Goal: Task Accomplishment & Management: Manage account settings

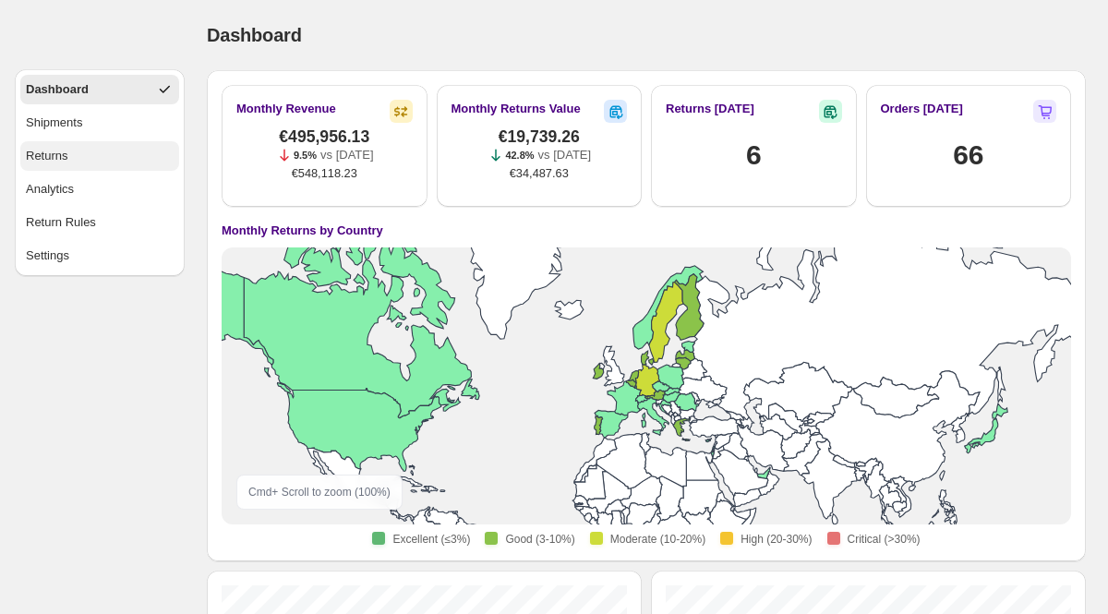
click at [82, 170] on button "Returns" at bounding box center [99, 156] width 159 height 30
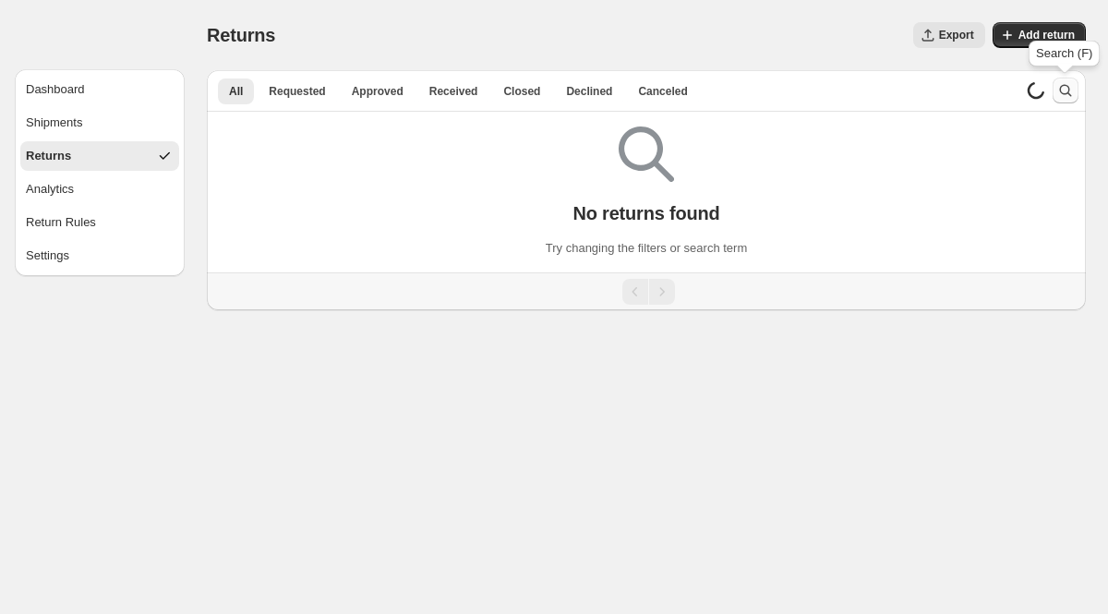
click at [1063, 95] on icon "Search and filter results" at bounding box center [1065, 90] width 18 height 18
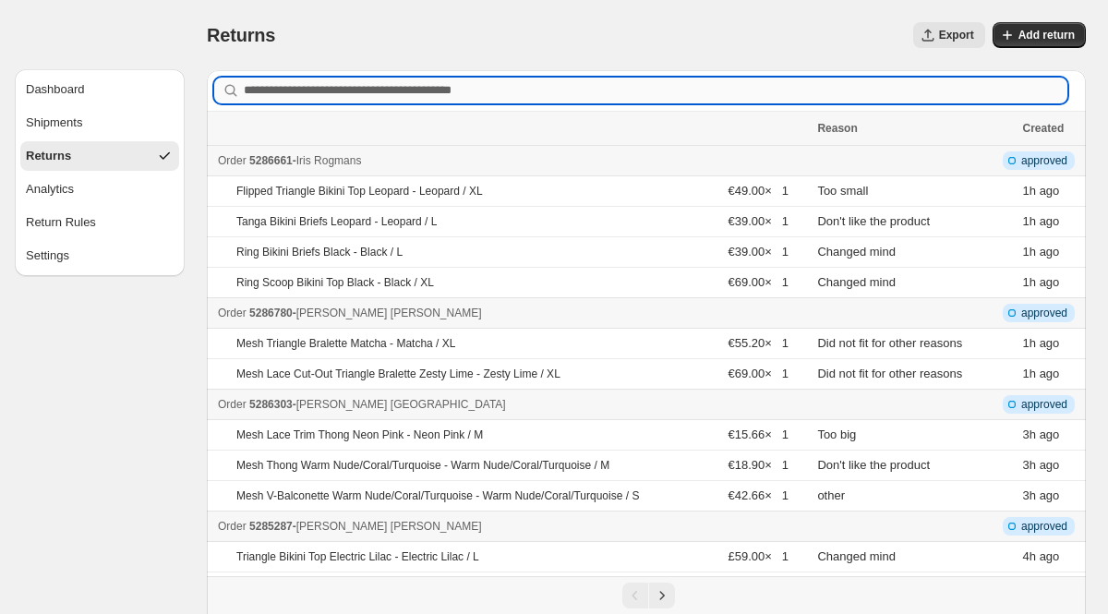
click at [443, 87] on input "Order number, customer name, email or address" at bounding box center [655, 91] width 823 height 26
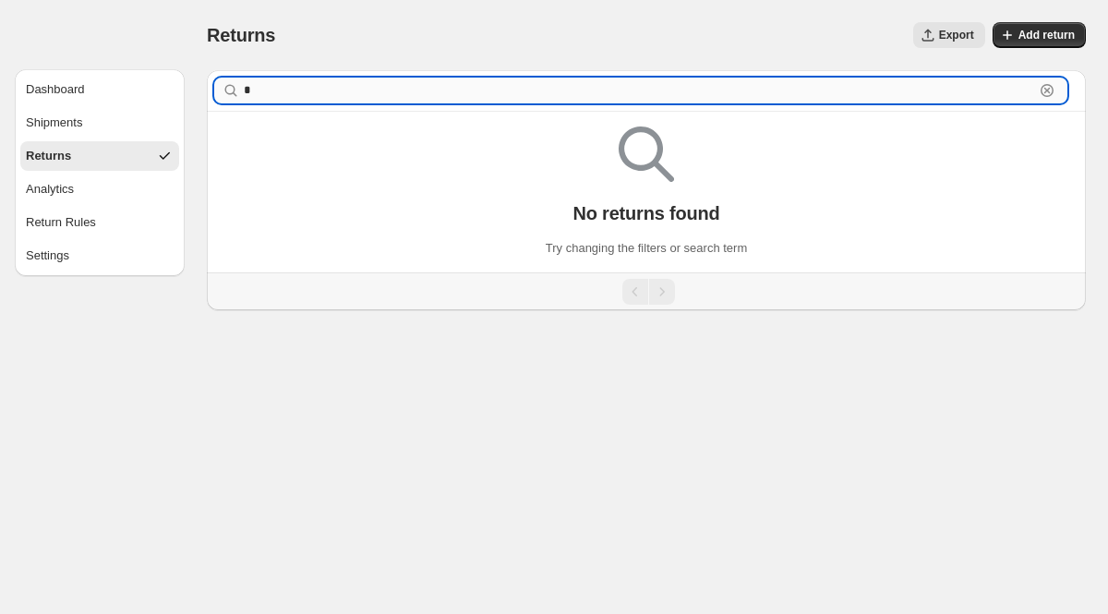
paste input "******"
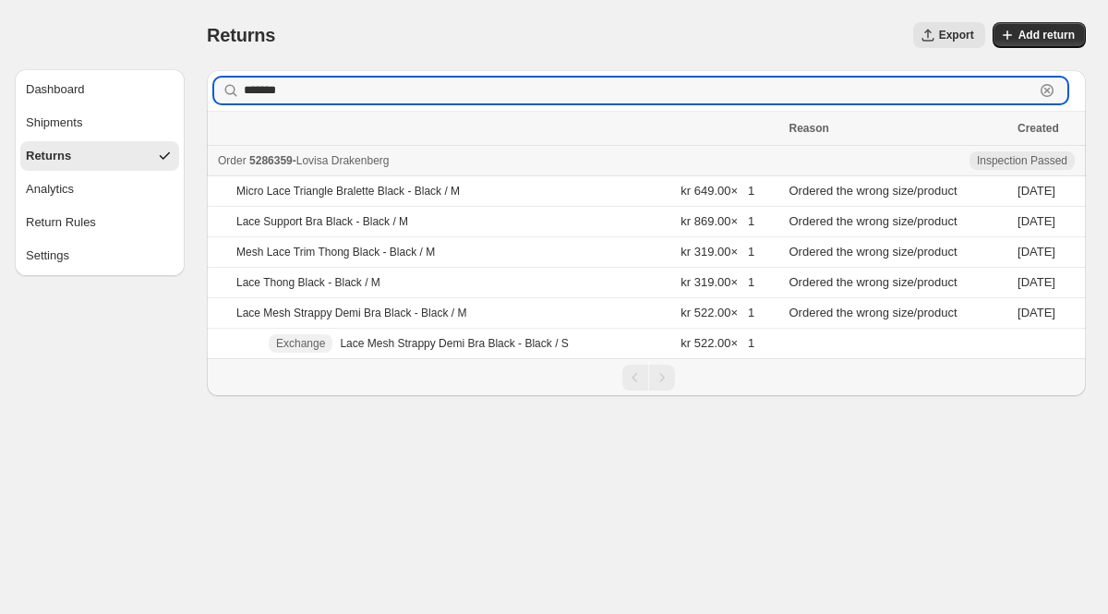
type input "*******"
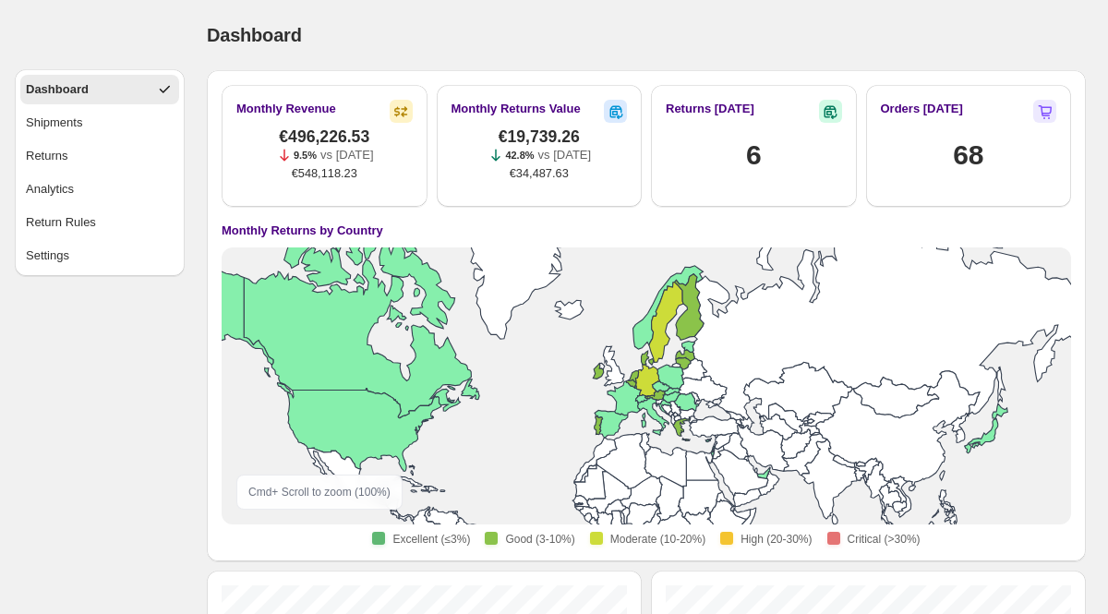
click at [110, 171] on ul "Dashboard Shipments Returns Analytics Return Rules Settings" at bounding box center [99, 173] width 159 height 196
click at [45, 170] on button "Returns" at bounding box center [99, 156] width 159 height 30
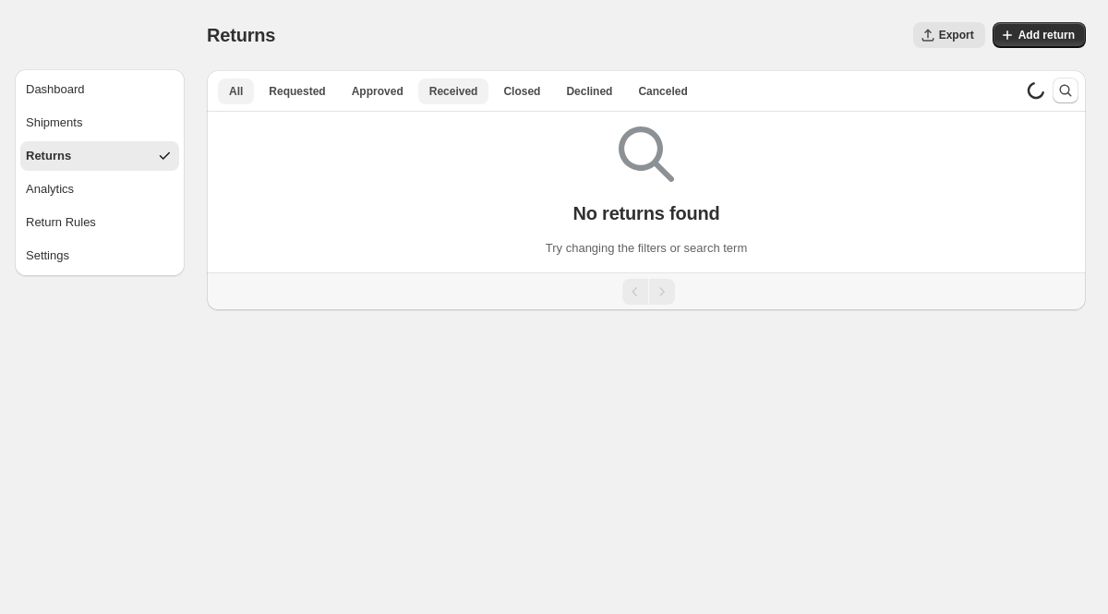
click at [485, 99] on button "Received" at bounding box center [453, 91] width 71 height 26
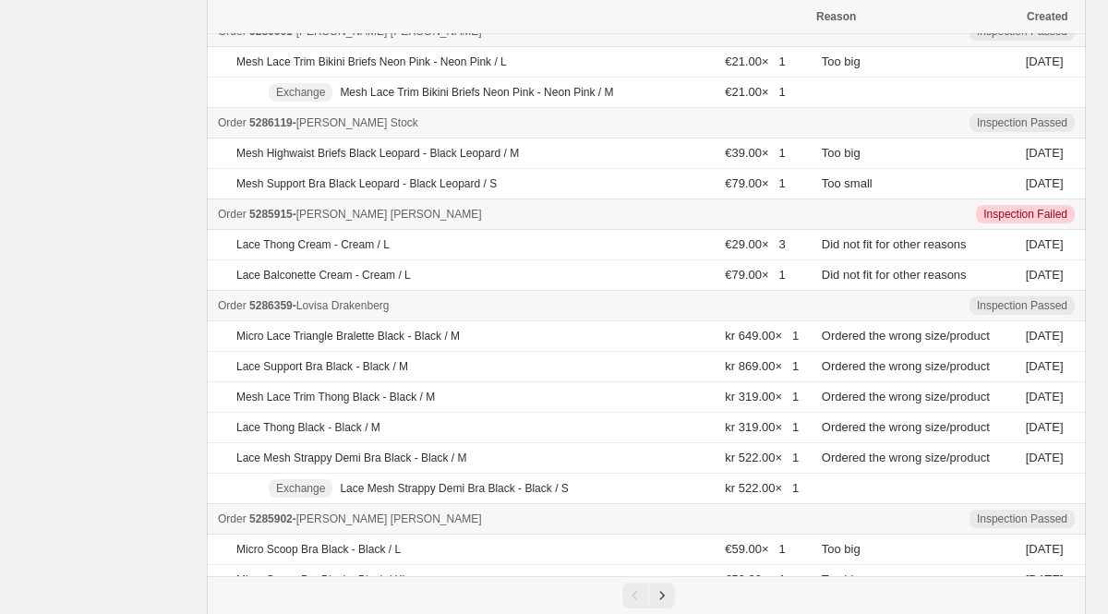
scroll to position [481, 0]
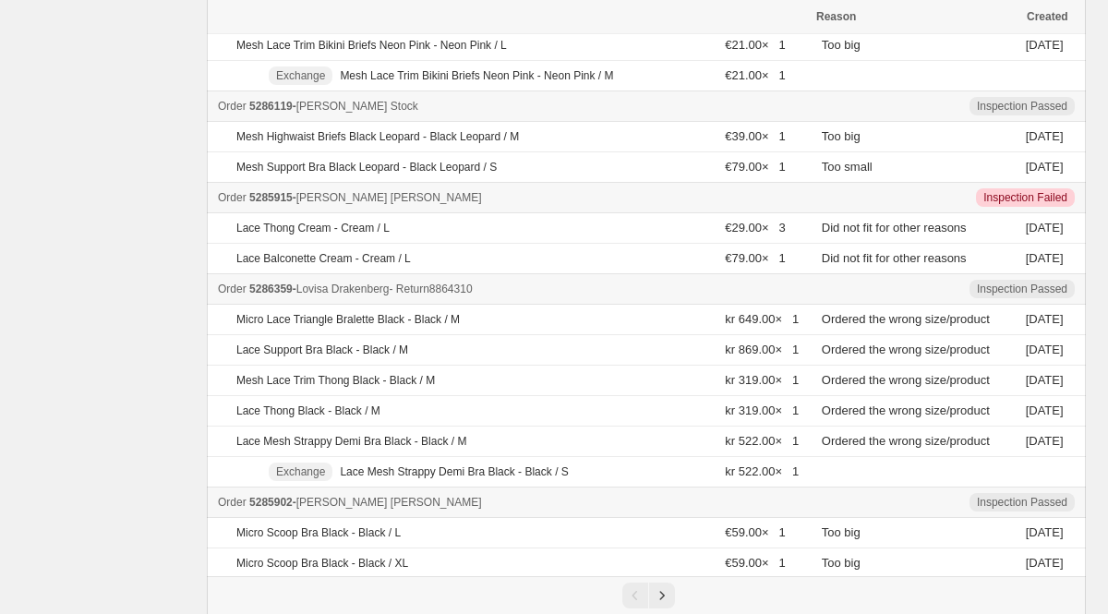
click at [279, 289] on span "5286359" at bounding box center [270, 288] width 43 height 13
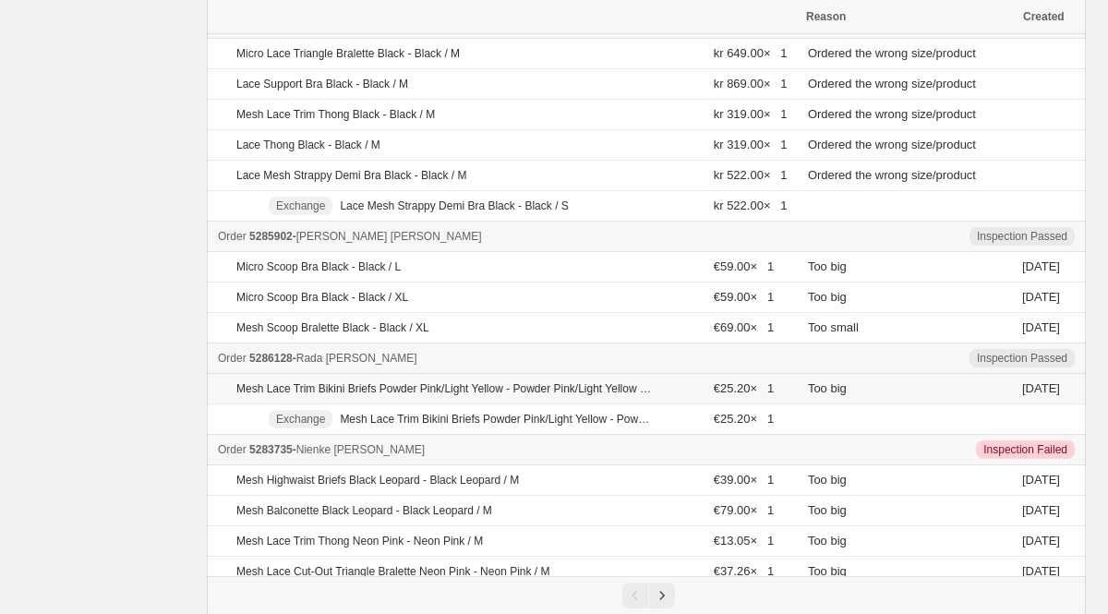
scroll to position [757, 0]
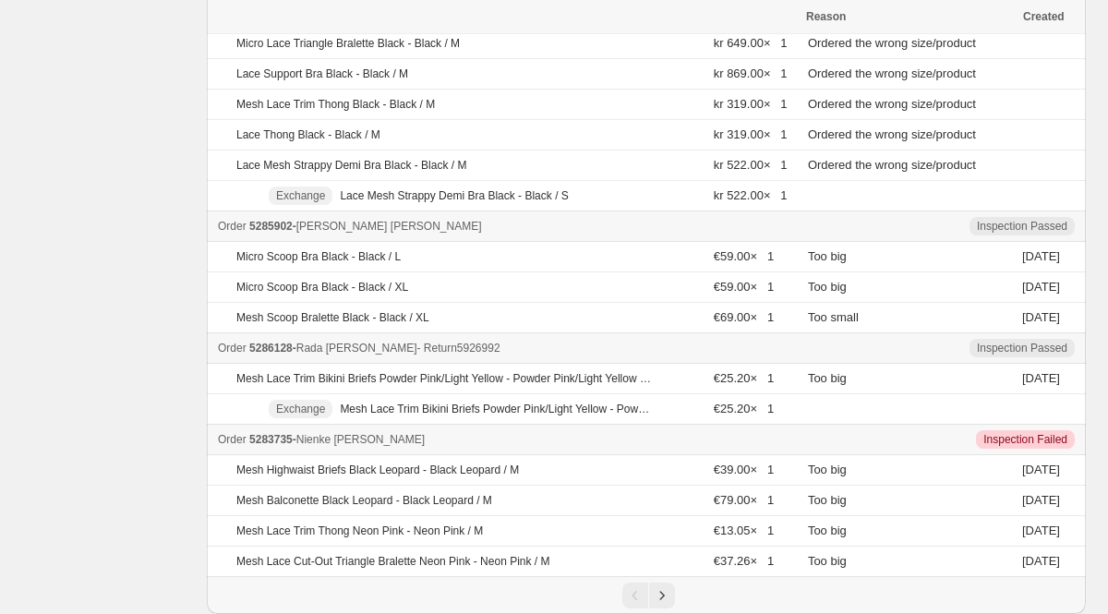
click at [302, 351] on div "Order 5286128 - [PERSON_NAME] - Return 5926992" at bounding box center [507, 348] width 579 height 18
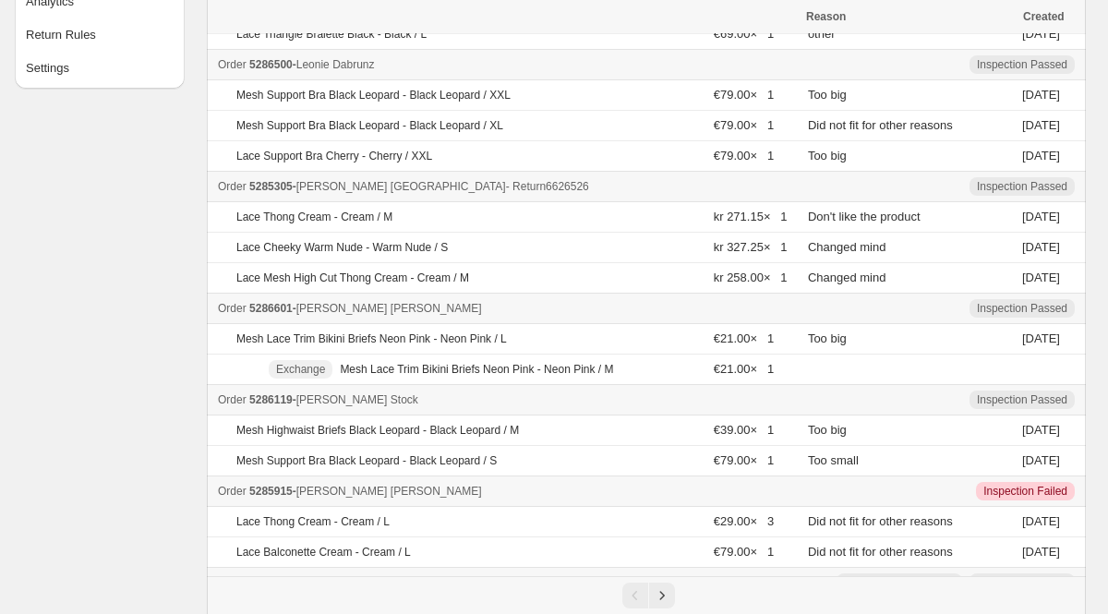
click at [287, 191] on span "5285305" at bounding box center [270, 186] width 43 height 13
